Goal: Navigation & Orientation: Find specific page/section

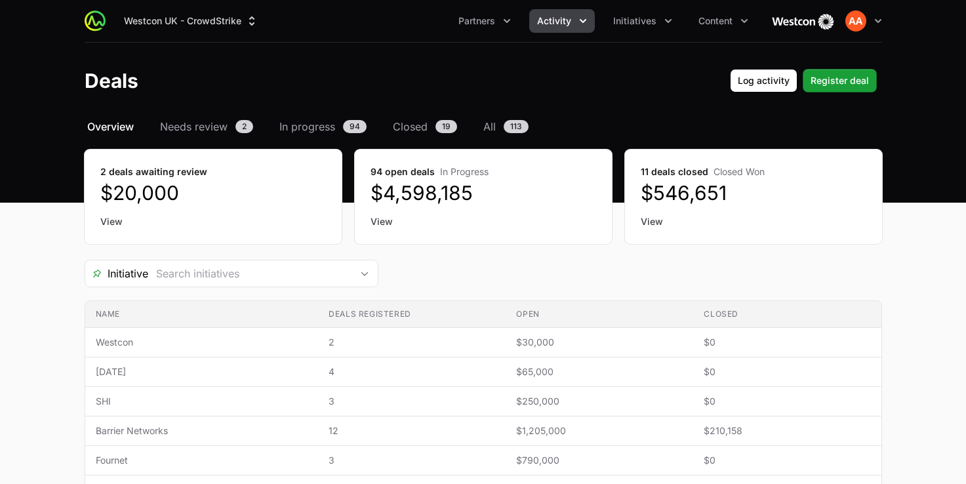
scroll to position [18, 0]
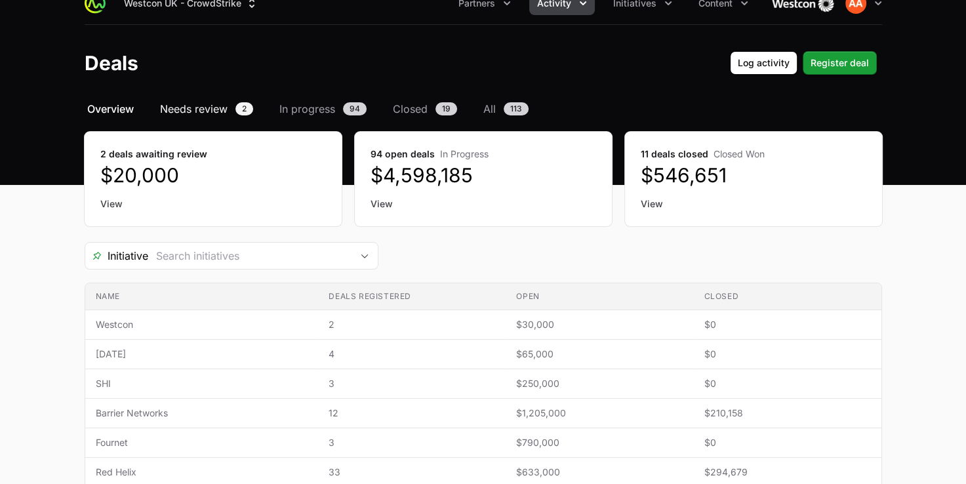
click at [200, 111] on span "Needs review" at bounding box center [194, 109] width 68 height 16
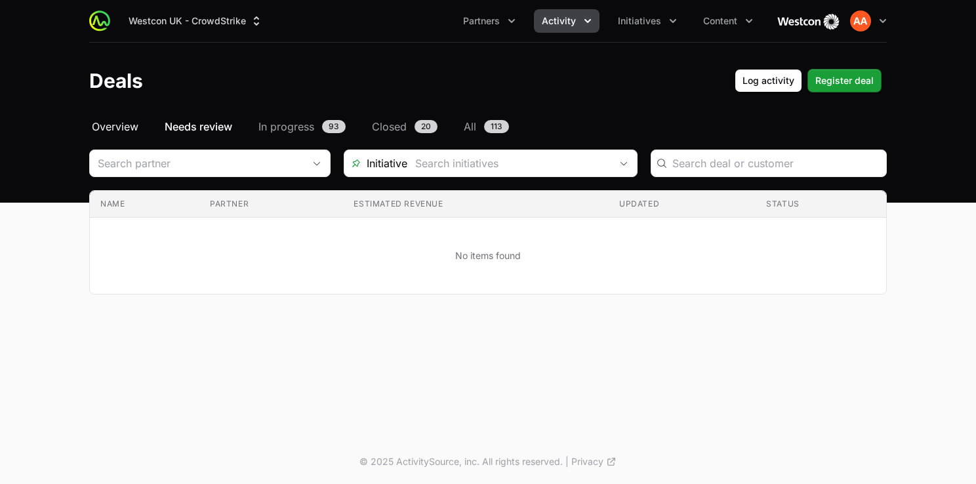
click at [121, 133] on span "Overview" at bounding box center [115, 127] width 47 height 16
